Goal: Submit feedback/report problem

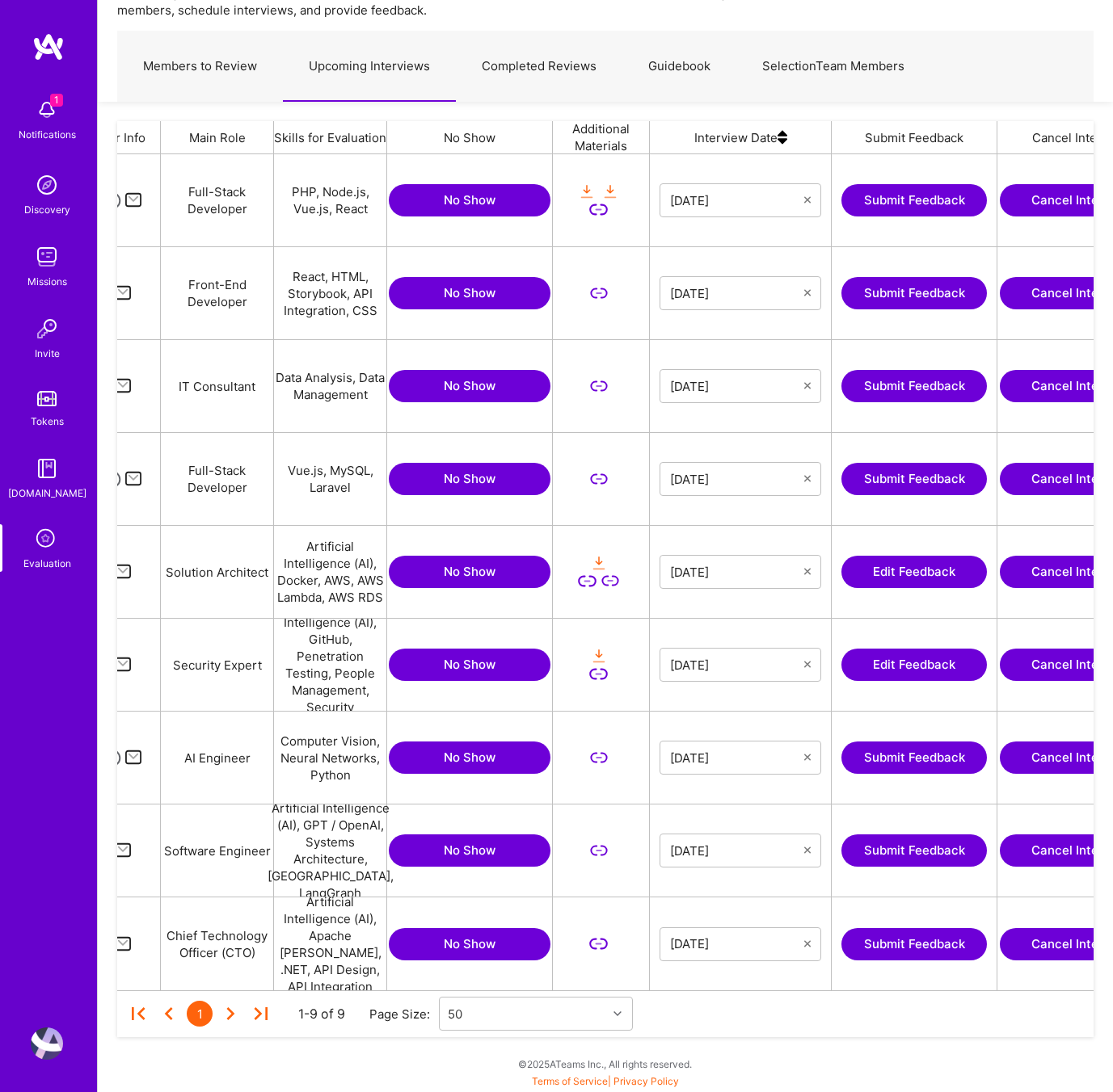
scroll to position [0, 312]
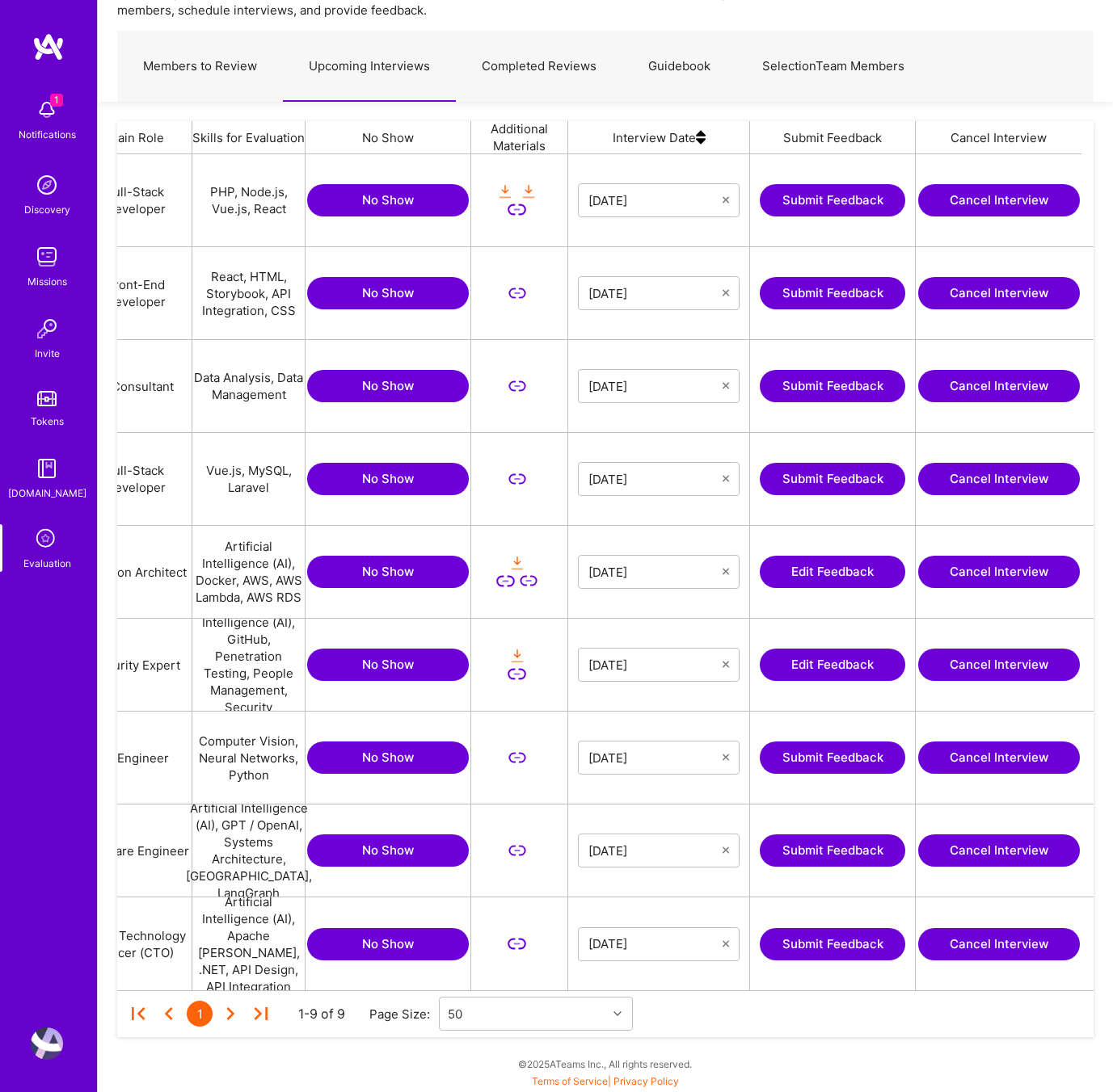
click at [812, 757] on button "Submit Feedback" at bounding box center [833, 757] width 145 height 32
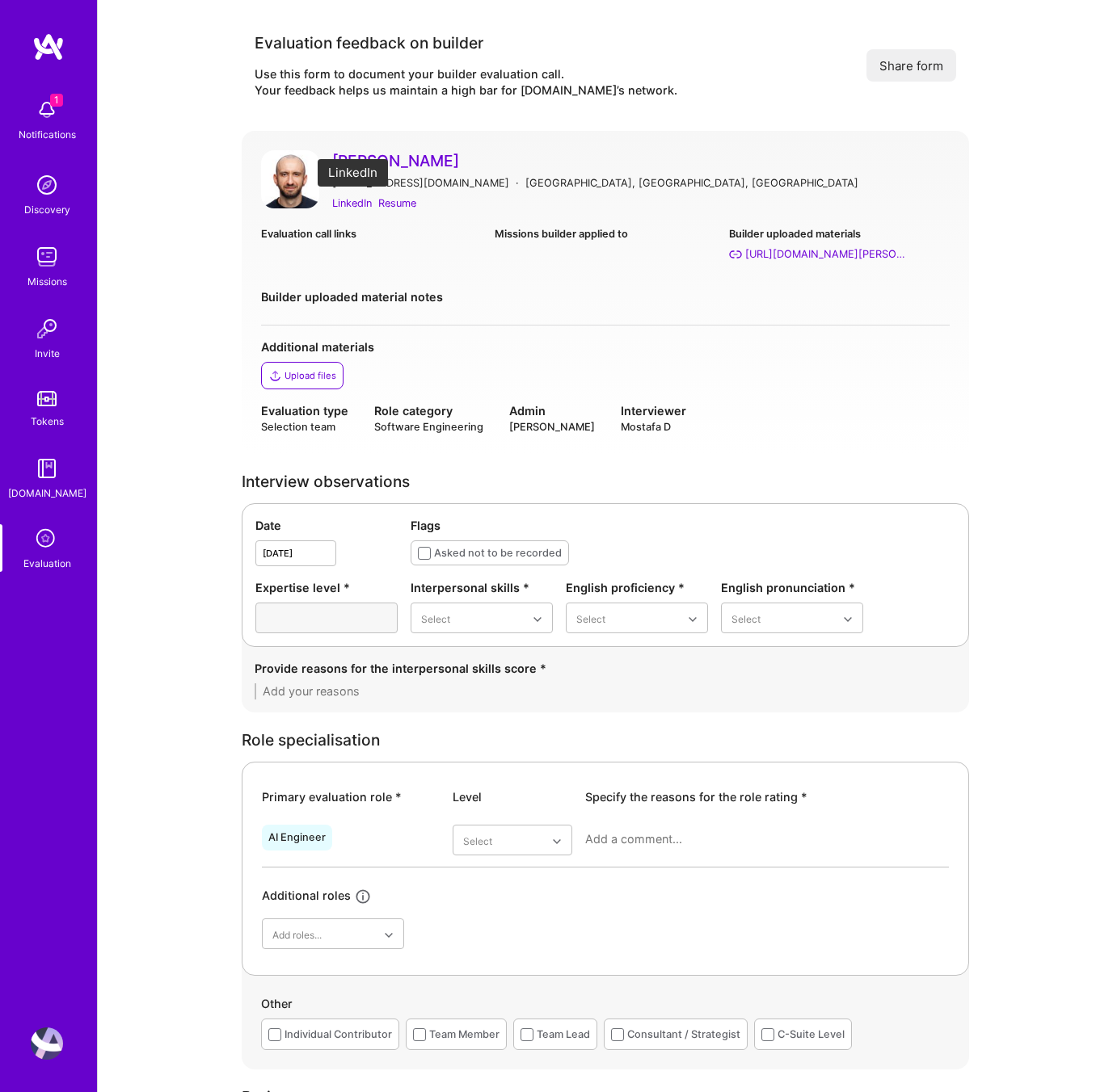
click at [355, 202] on div "LinkedIn" at bounding box center [352, 203] width 40 height 17
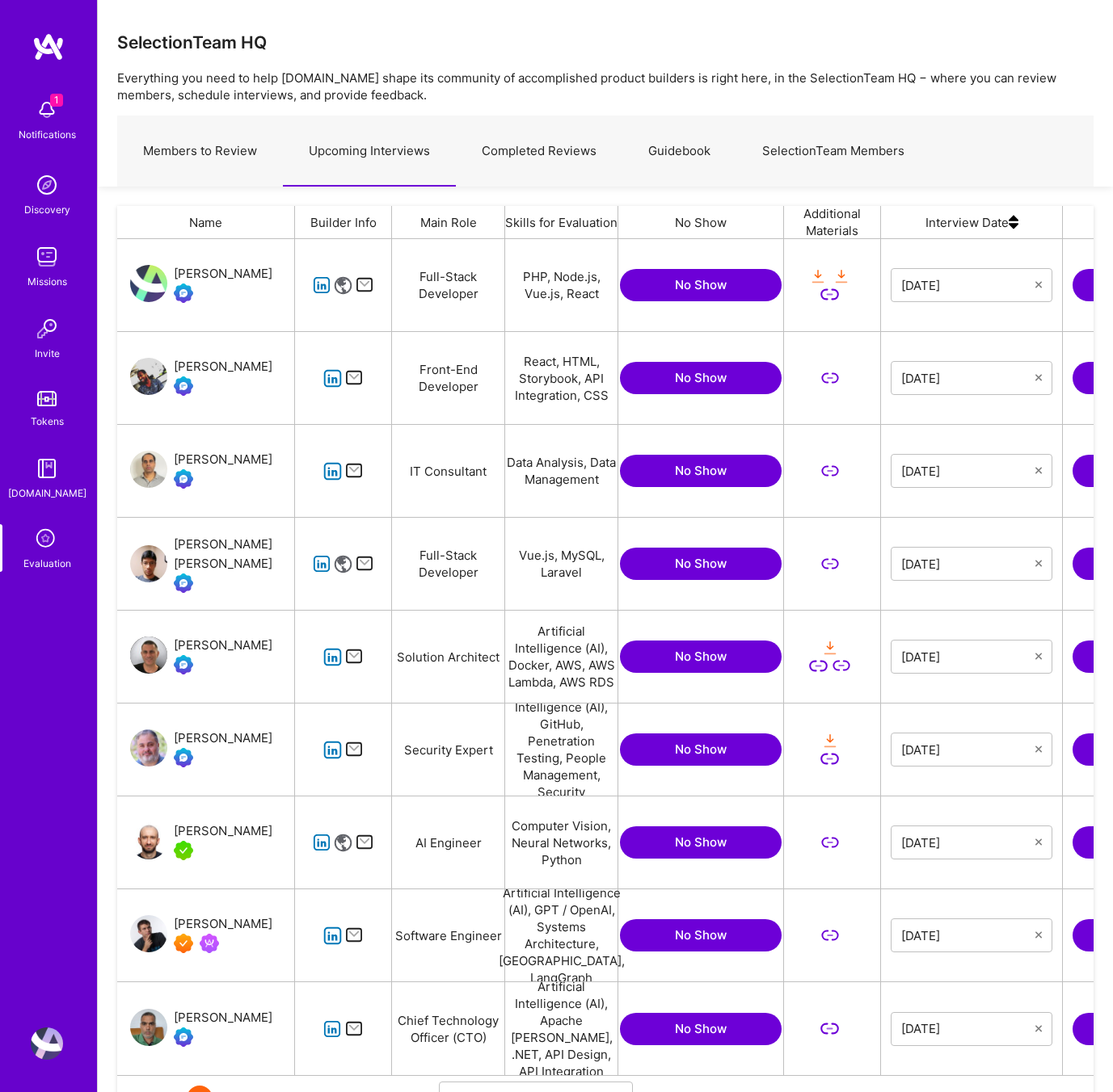
scroll to position [85, 0]
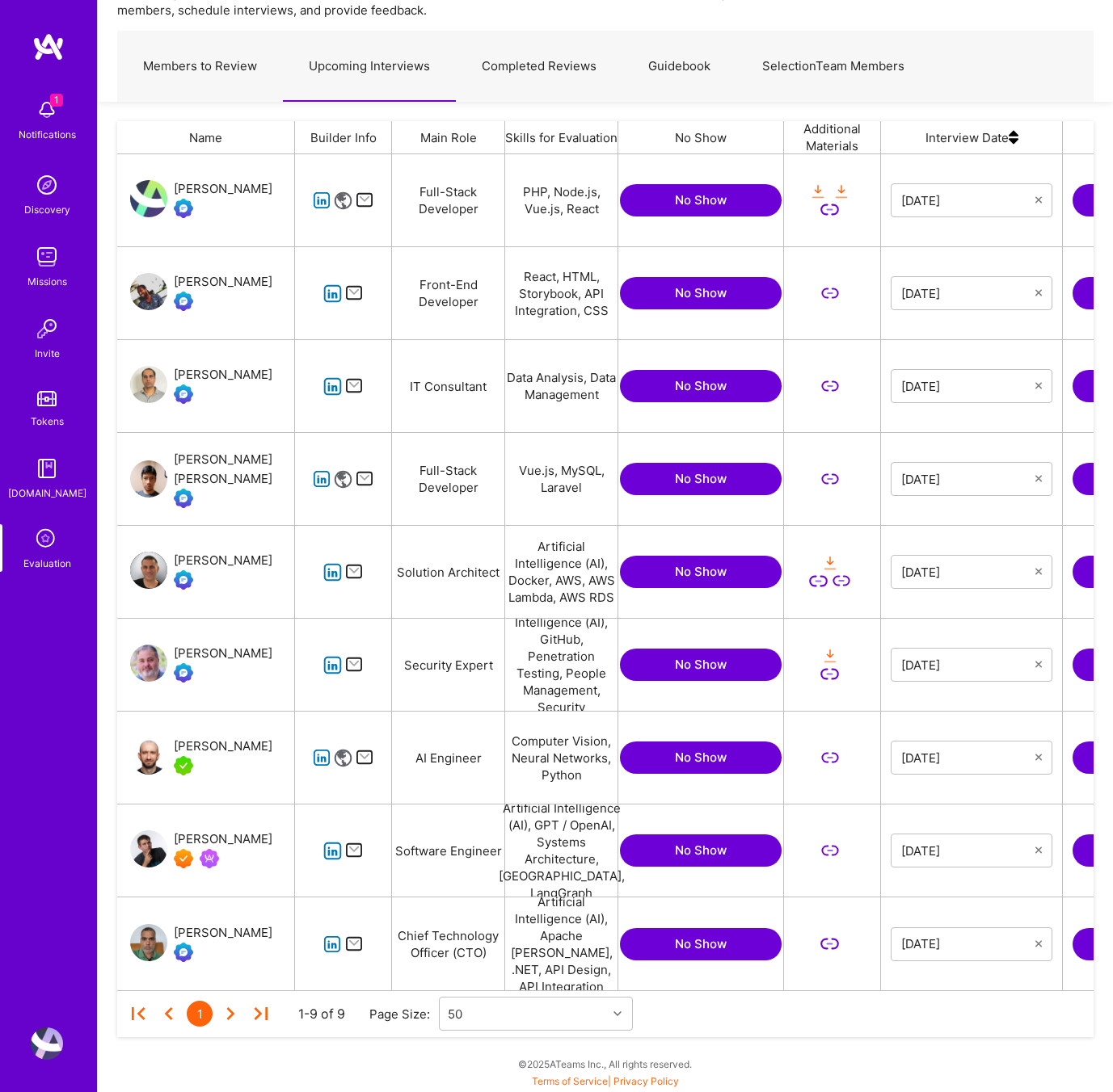
click at [687, 756] on button "No Show" at bounding box center [700, 757] width 162 height 32
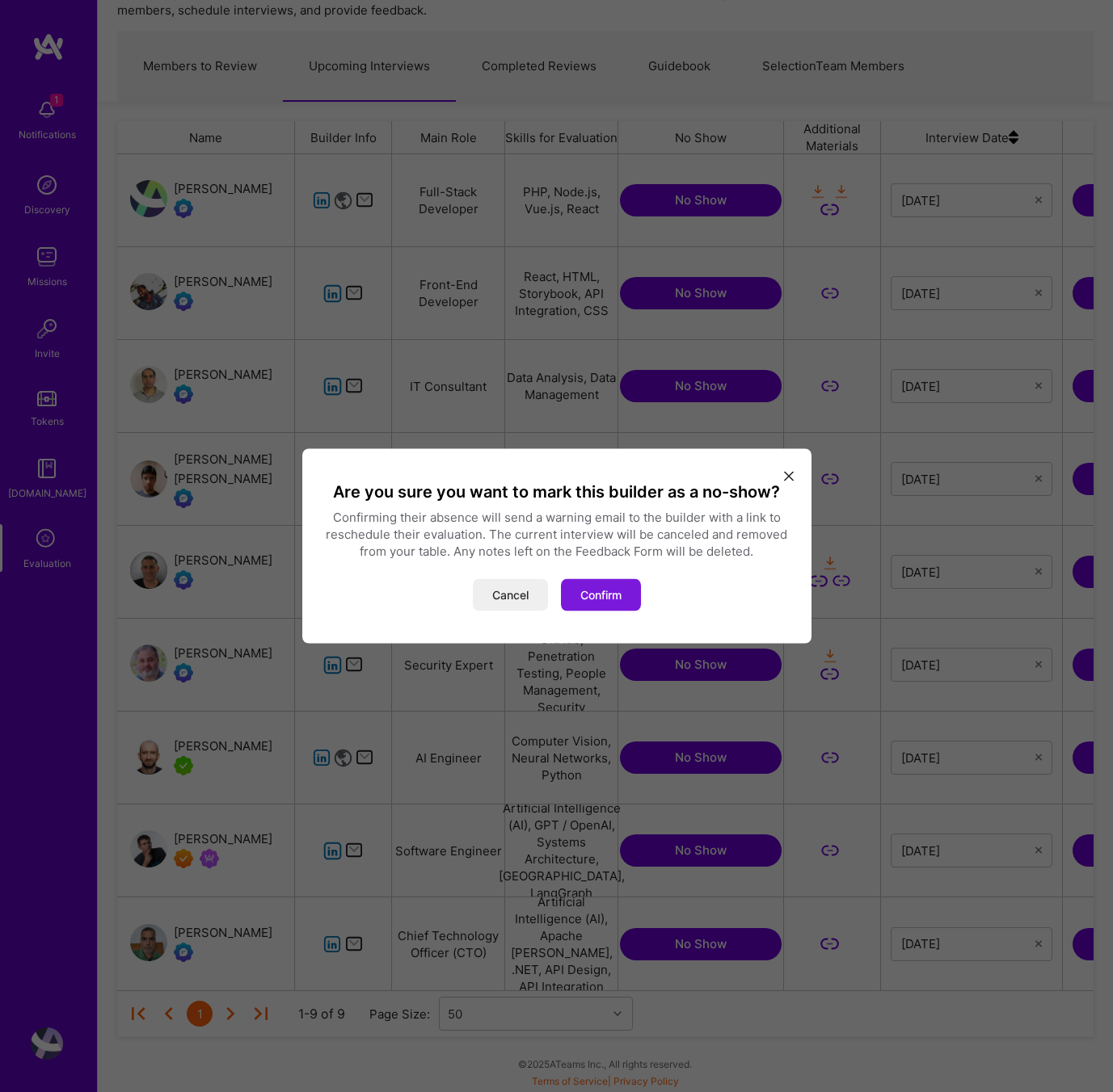
click at [608, 594] on button "Confirm" at bounding box center [601, 594] width 80 height 32
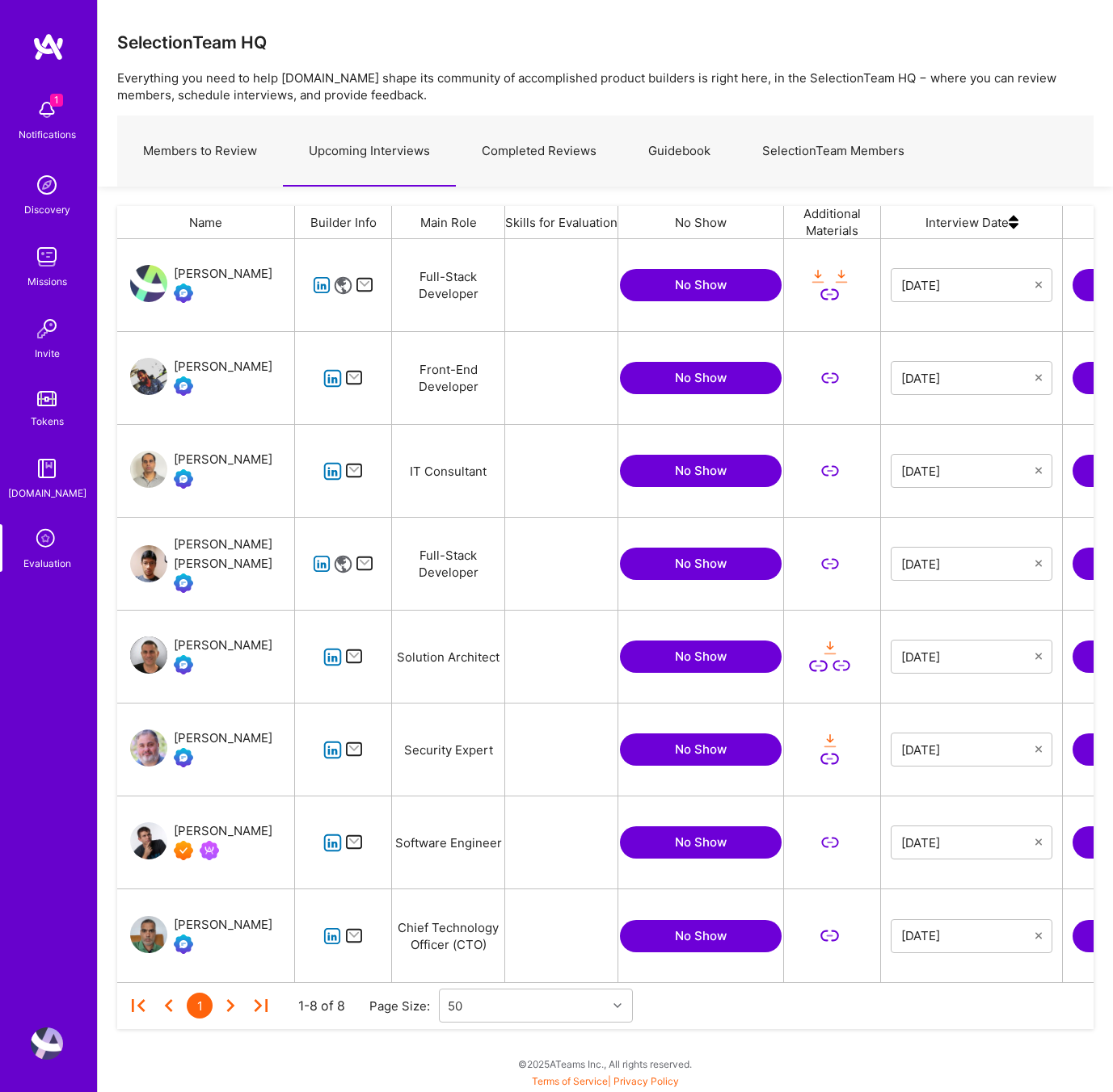
scroll to position [743, 976]
